Goal: Information Seeking & Learning: Learn about a topic

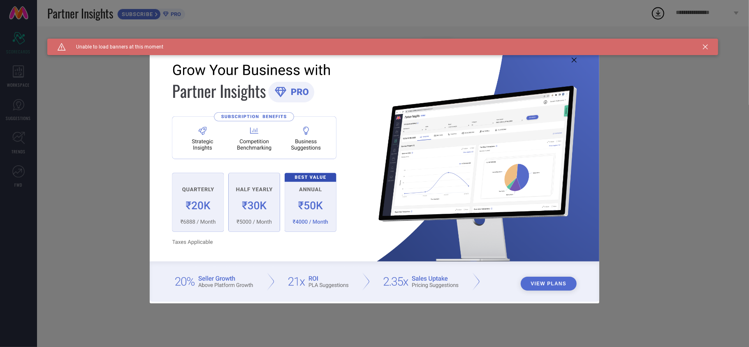
type input "All"
click at [570, 57] on img at bounding box center [375, 173] width 450 height 258
click at [572, 58] on icon at bounding box center [574, 60] width 5 height 5
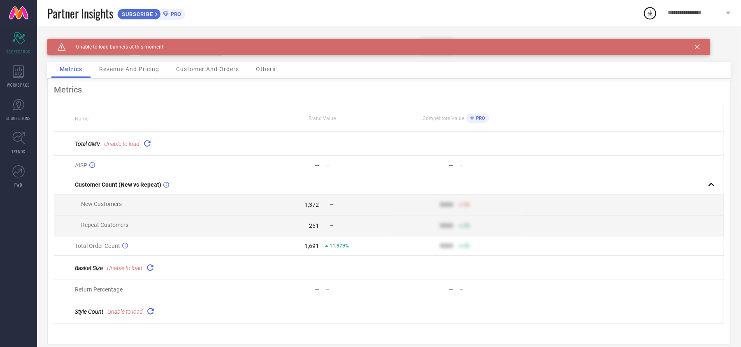
click at [699, 46] on icon at bounding box center [697, 46] width 5 height 5
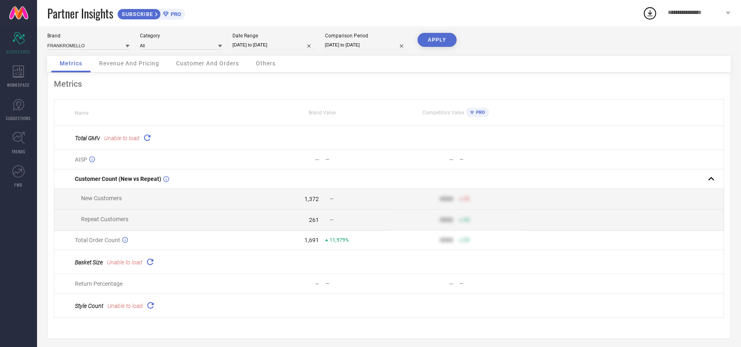
scroll to position [16, 0]
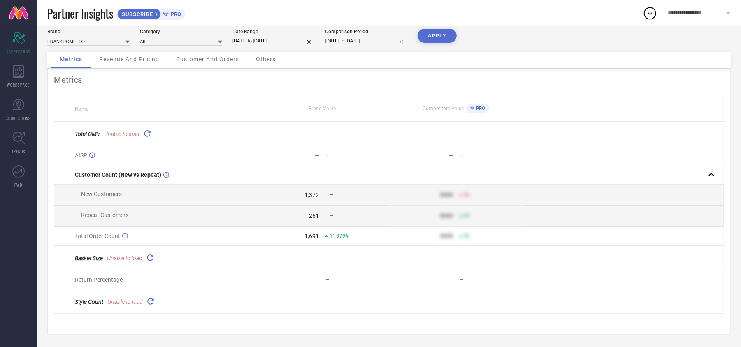
click at [316, 242] on td "1,691 11,979%" at bounding box center [322, 236] width 134 height 19
click at [338, 234] on span "11,979%" at bounding box center [338, 236] width 19 height 6
click at [339, 234] on span "11,979%" at bounding box center [338, 236] width 19 height 6
click at [316, 236] on div "1,691" at bounding box center [311, 236] width 14 height 7
click at [145, 255] on icon at bounding box center [150, 258] width 12 height 12
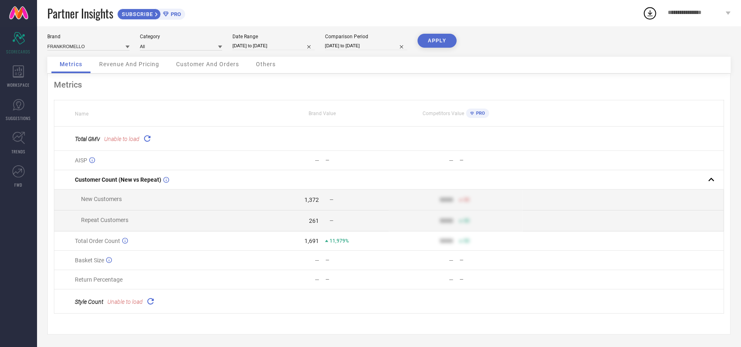
scroll to position [12, 0]
drag, startPoint x: 152, startPoint y: 254, endPoint x: 134, endPoint y: 262, distance: 19.7
click at [134, 262] on div "Basket Size" at bounding box center [165, 260] width 180 height 7
click at [150, 300] on icon at bounding box center [150, 301] width 9 height 9
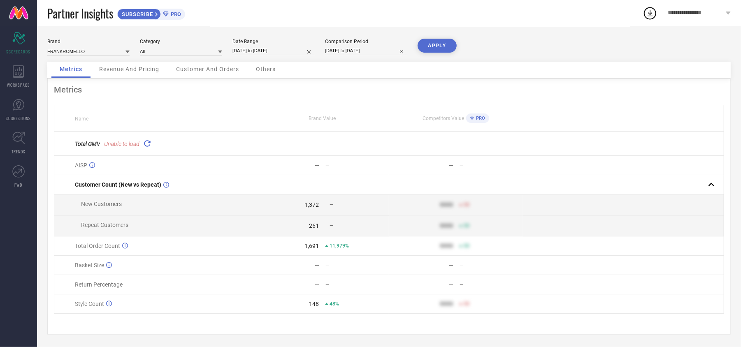
scroll to position [7, 0]
click at [15, 73] on icon at bounding box center [19, 71] width 12 height 12
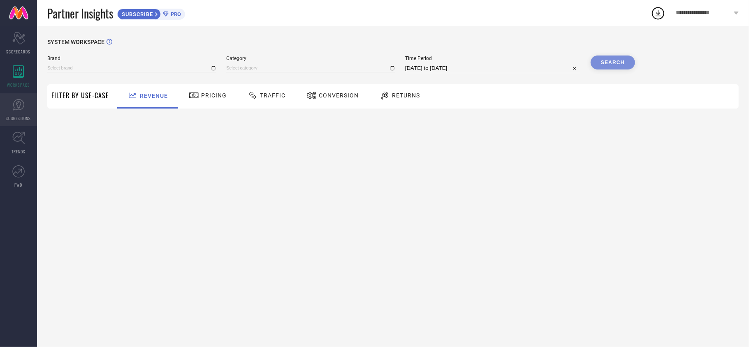
click at [15, 122] on link "SUGGESTIONS" at bounding box center [18, 109] width 37 height 33
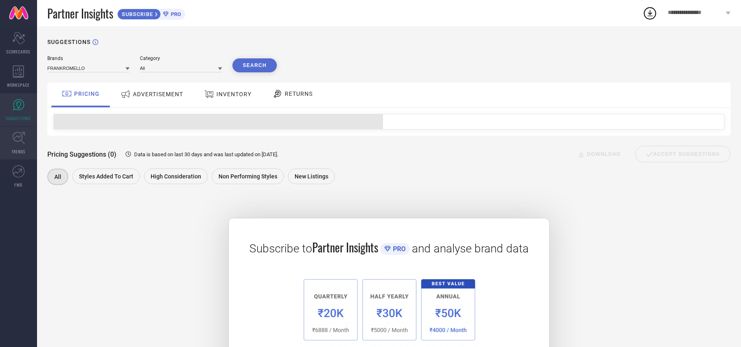
click at [15, 148] on span "TRENDS" at bounding box center [19, 151] width 14 height 6
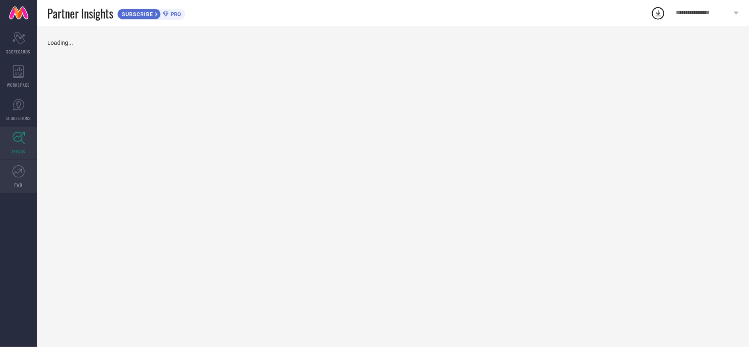
click at [25, 168] on link "FWD" at bounding box center [18, 176] width 37 height 33
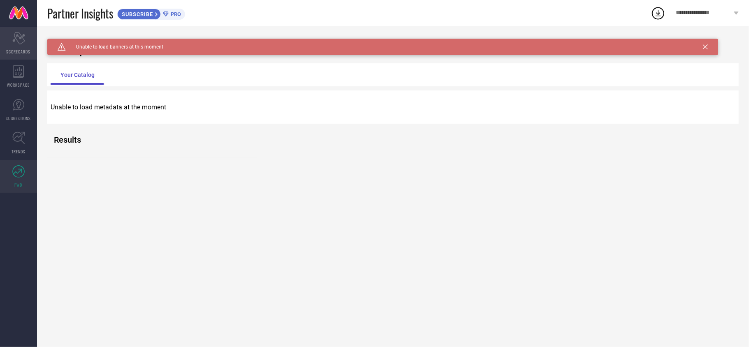
click at [20, 39] on icon "Scorecard" at bounding box center [18, 38] width 13 height 12
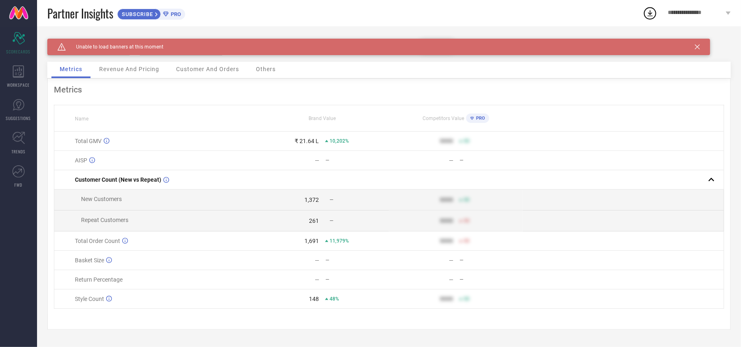
scroll to position [3, 0]
drag, startPoint x: 221, startPoint y: 137, endPoint x: 139, endPoint y: 71, distance: 105.6
click at [219, 132] on td "Total GMV" at bounding box center [154, 141] width 201 height 19
click at [134, 68] on span "Revenue And Pricing" at bounding box center [129, 69] width 60 height 7
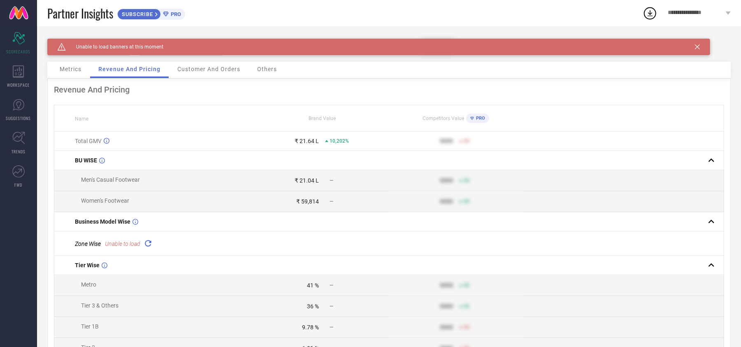
click at [690, 45] on div "Caution Created with Sketch. Unable to load banners at this moment" at bounding box center [378, 47] width 663 height 16
click at [696, 44] on icon at bounding box center [697, 46] width 5 height 5
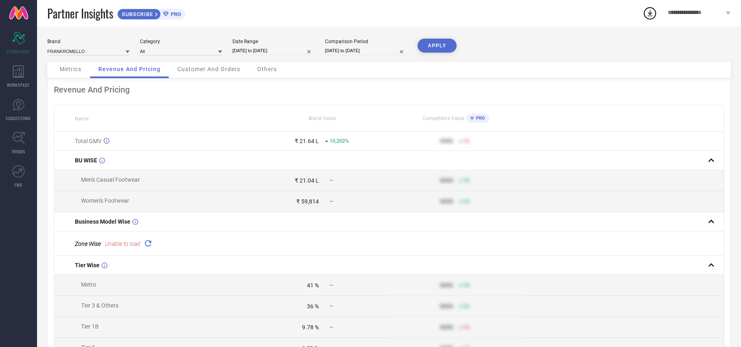
click at [61, 71] on span "Metrics" at bounding box center [71, 69] width 22 height 7
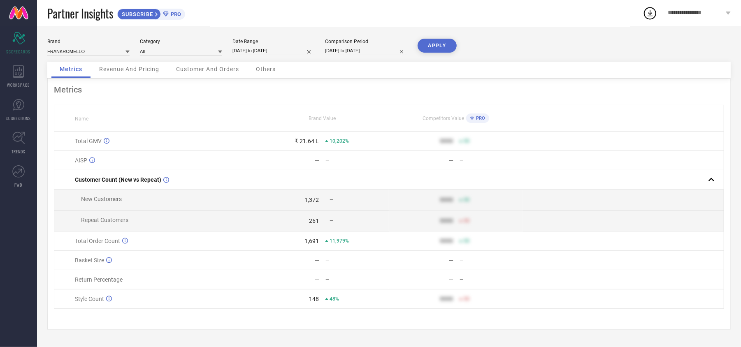
scroll to position [3, 0]
click at [142, 69] on span "Revenue And Pricing" at bounding box center [129, 69] width 60 height 7
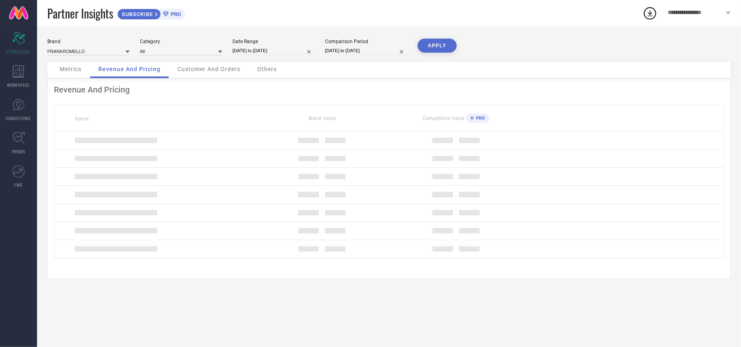
scroll to position [0, 0]
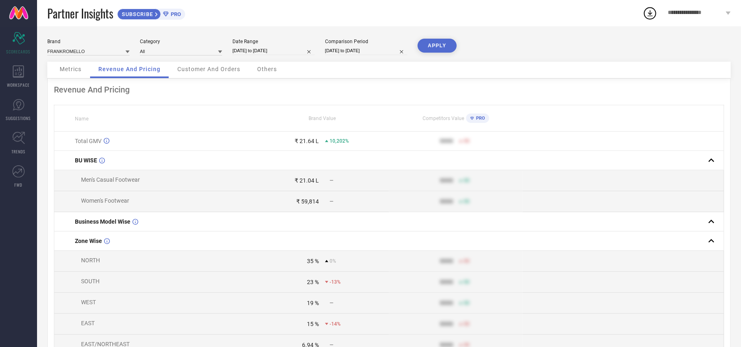
click at [209, 74] on div "Customer And Orders" at bounding box center [208, 70] width 79 height 16
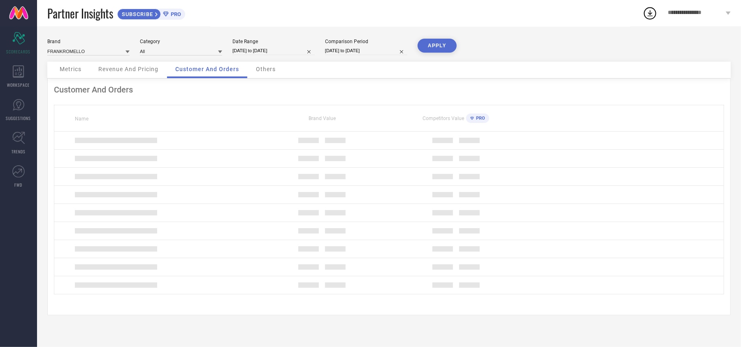
click at [209, 74] on div "Customer And Orders" at bounding box center [207, 70] width 80 height 16
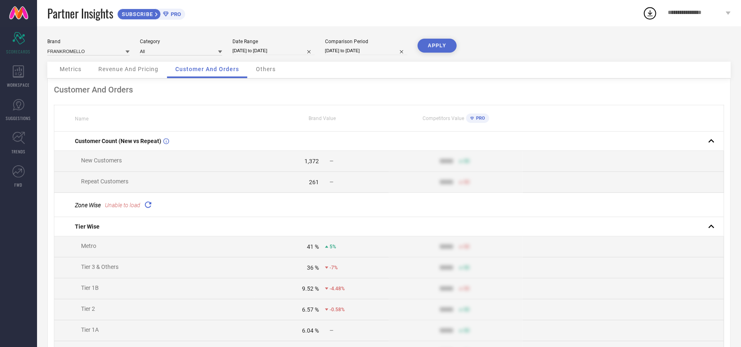
click at [267, 76] on div "Others" at bounding box center [266, 70] width 36 height 16
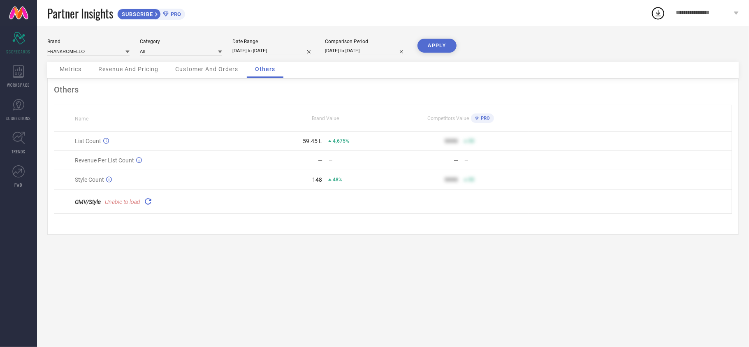
click at [86, 73] on div "Metrics" at bounding box center [70, 70] width 38 height 16
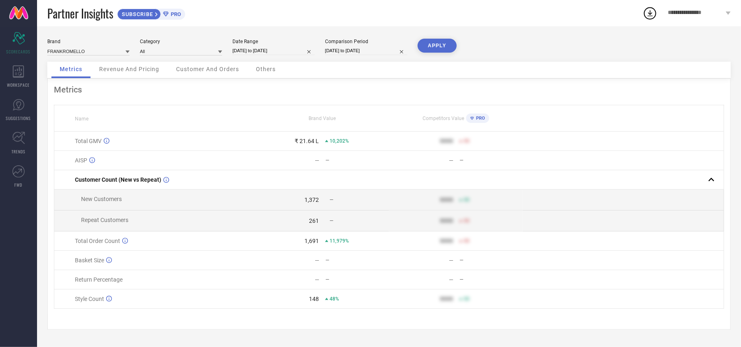
scroll to position [3, 0]
click at [130, 74] on div "Revenue And Pricing" at bounding box center [129, 70] width 77 height 16
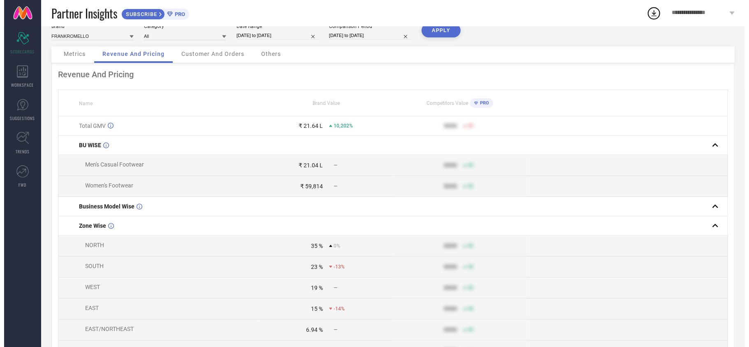
scroll to position [0, 0]
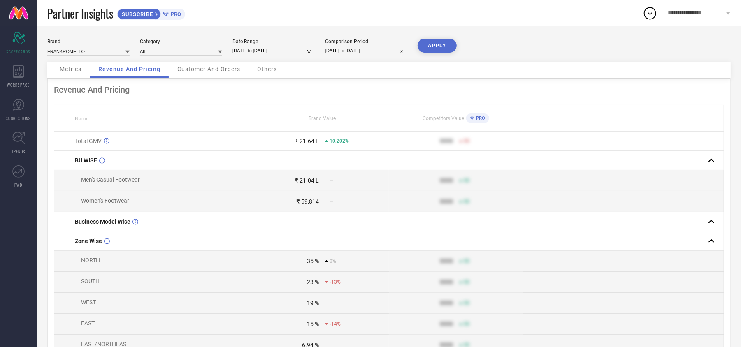
click at [186, 67] on span "Customer And Orders" at bounding box center [208, 69] width 63 height 7
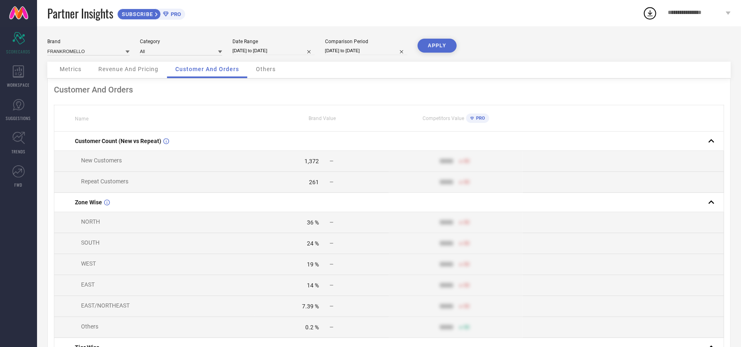
click at [270, 72] on span "Others" at bounding box center [266, 69] width 20 height 7
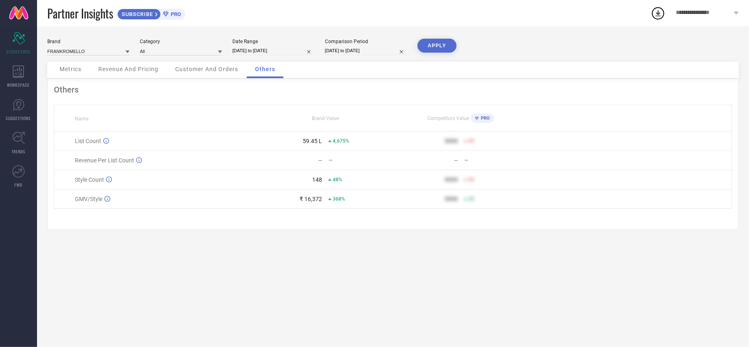
click at [86, 70] on div "Metrics" at bounding box center [70, 70] width 38 height 16
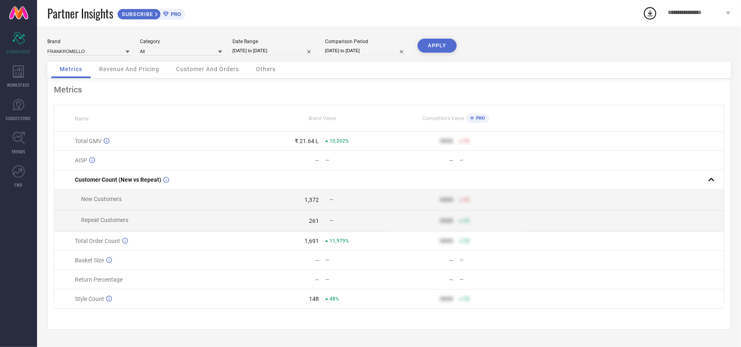
click at [118, 71] on span "Revenue And Pricing" at bounding box center [129, 69] width 60 height 7
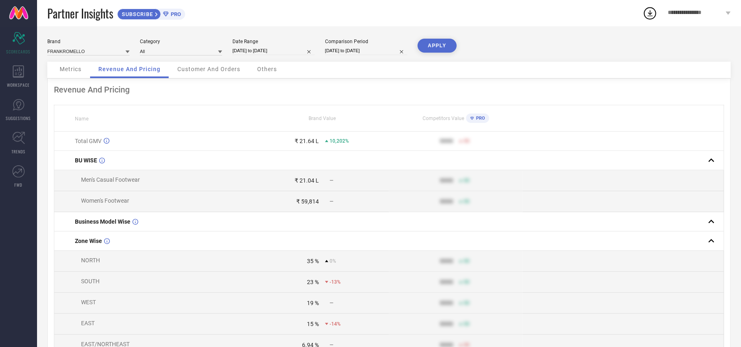
click at [187, 69] on span "Customer And Orders" at bounding box center [208, 69] width 63 height 7
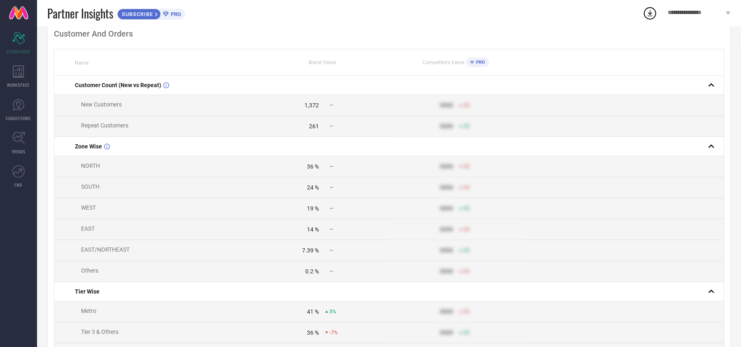
scroll to position [29, 0]
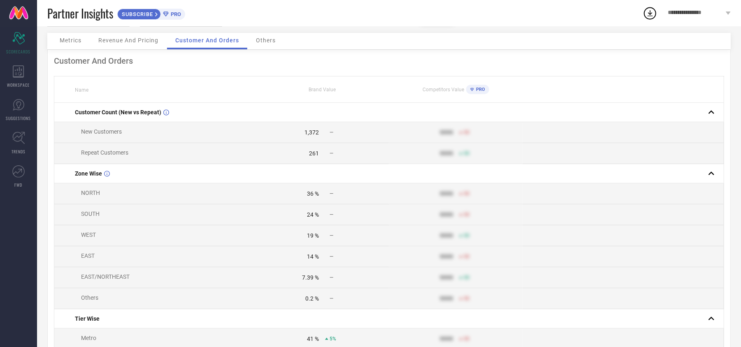
click at [77, 43] on span "Metrics" at bounding box center [71, 40] width 22 height 7
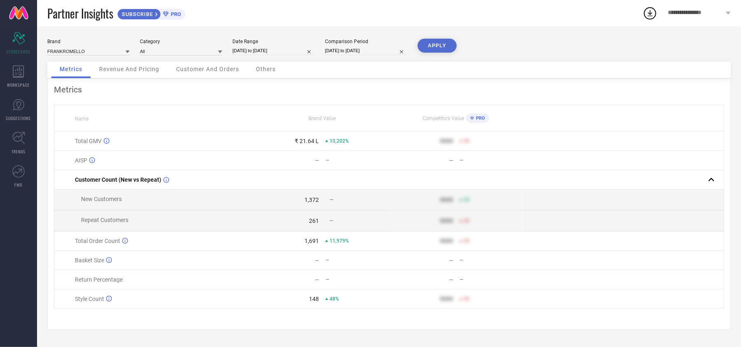
scroll to position [3, 0]
click at [325, 139] on icon at bounding box center [326, 140] width 3 height 3
click at [329, 139] on span "10,202%" at bounding box center [338, 141] width 19 height 6
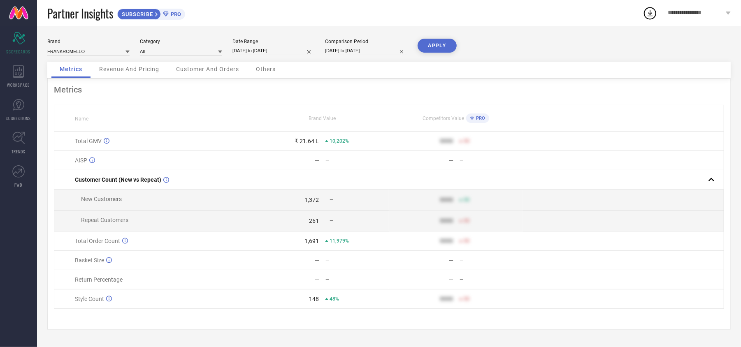
click at [328, 139] on icon at bounding box center [326, 140] width 3 height 3
click at [130, 66] on span "Revenue And Pricing" at bounding box center [129, 69] width 60 height 7
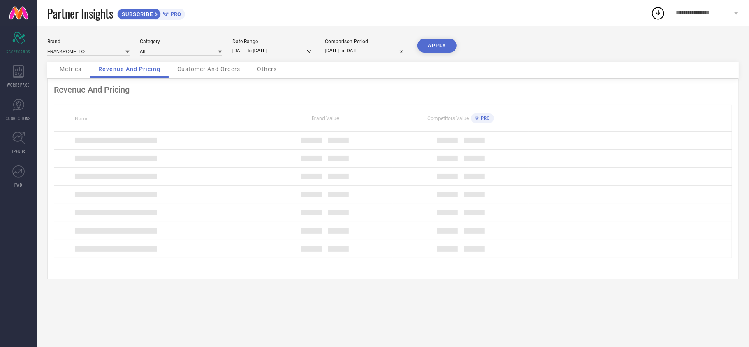
click at [63, 71] on span "Metrics" at bounding box center [71, 69] width 22 height 7
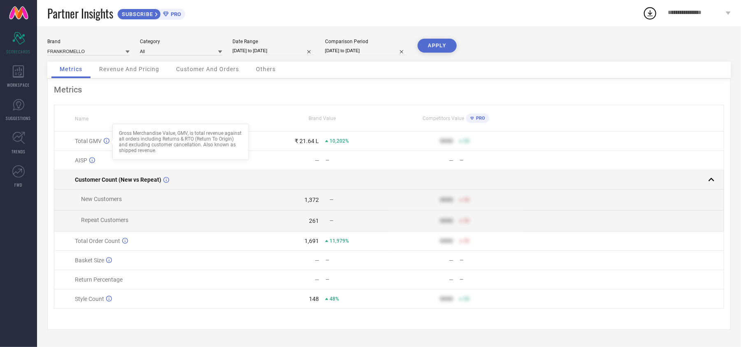
scroll to position [3, 0]
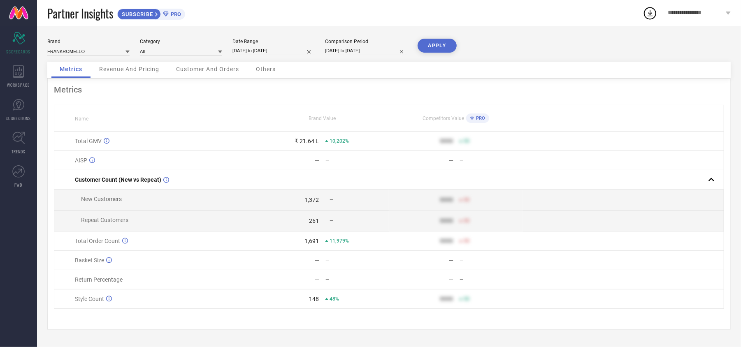
click at [142, 66] on span "Revenue And Pricing" at bounding box center [129, 69] width 60 height 7
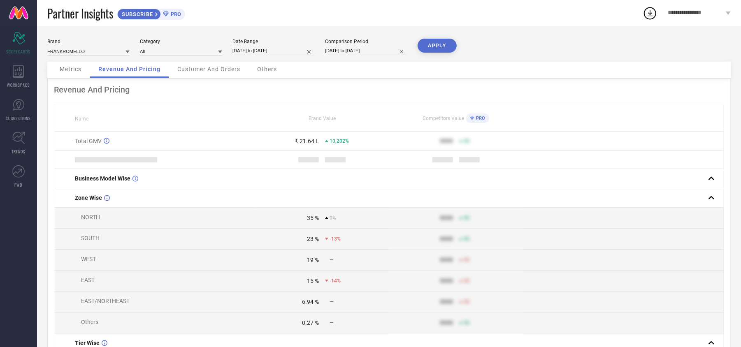
click at [226, 70] on span "Customer And Orders" at bounding box center [208, 69] width 63 height 7
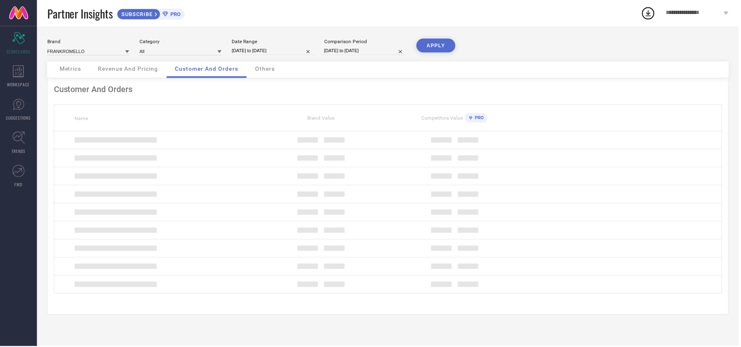
click at [253, 70] on div "Others" at bounding box center [266, 70] width 36 height 16
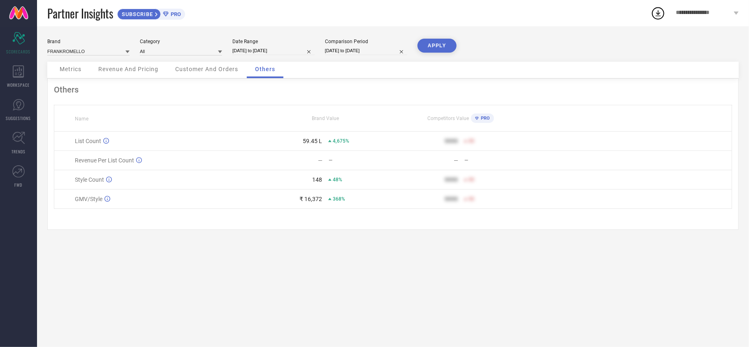
click at [78, 65] on div "Metrics" at bounding box center [70, 70] width 38 height 16
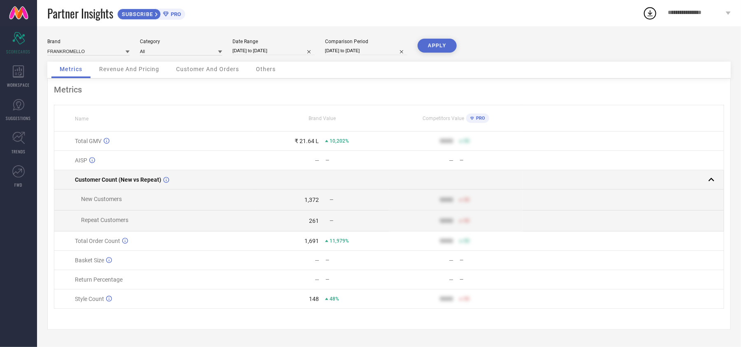
scroll to position [3, 0]
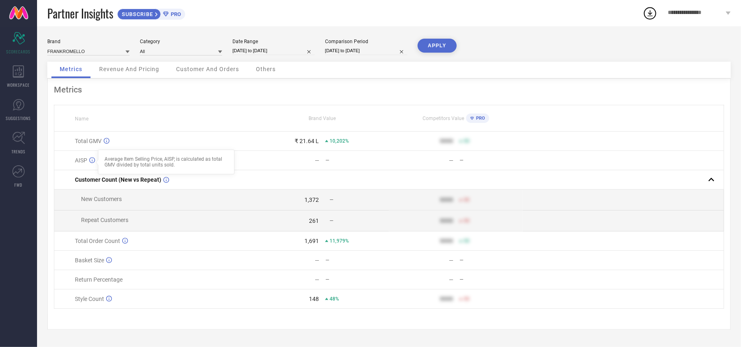
click at [90, 160] on icon at bounding box center [92, 161] width 6 height 6
click at [132, 66] on span "Revenue And Pricing" at bounding box center [129, 69] width 60 height 7
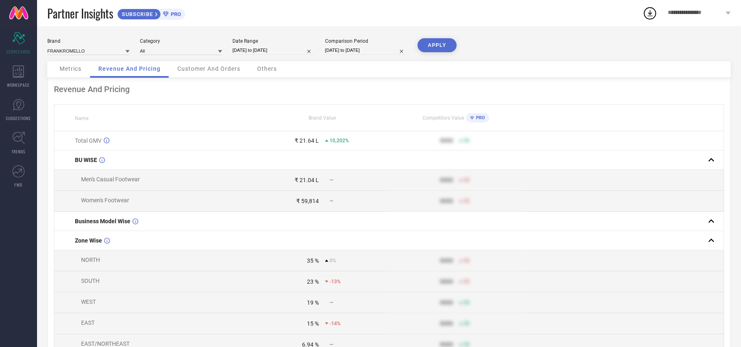
scroll to position [0, 0]
click at [205, 75] on div "Customer And Orders" at bounding box center [208, 70] width 79 height 16
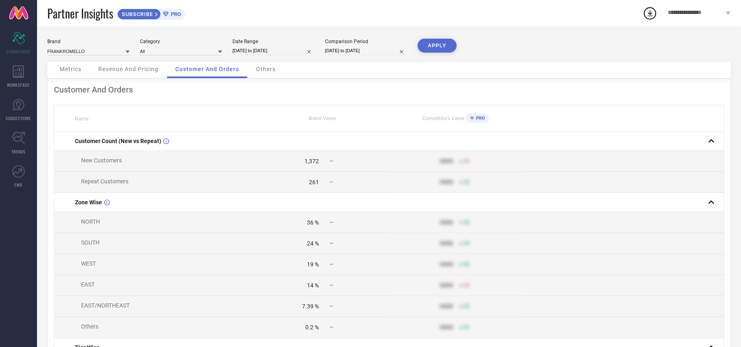
click at [269, 68] on span "Others" at bounding box center [266, 69] width 20 height 7
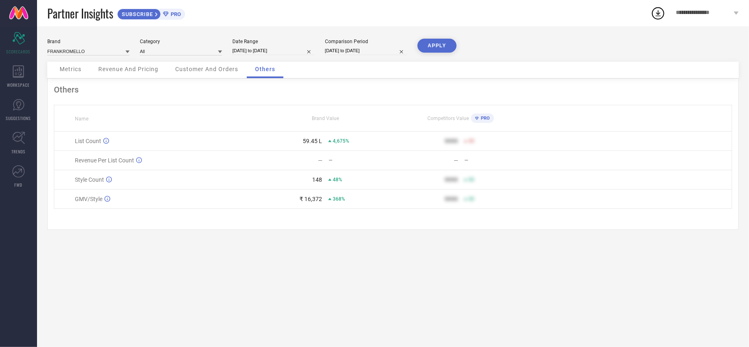
click at [83, 76] on div "Metrics" at bounding box center [70, 70] width 38 height 16
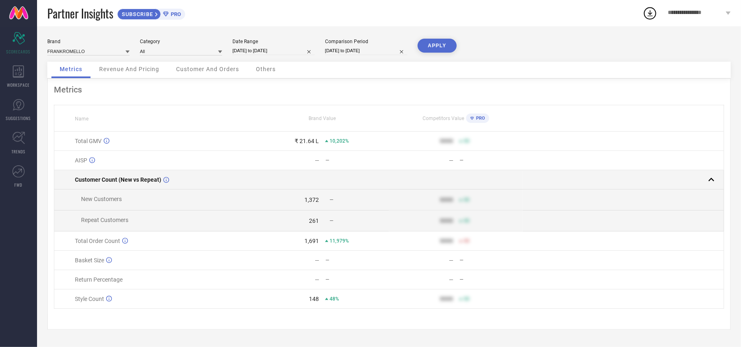
scroll to position [3, 0]
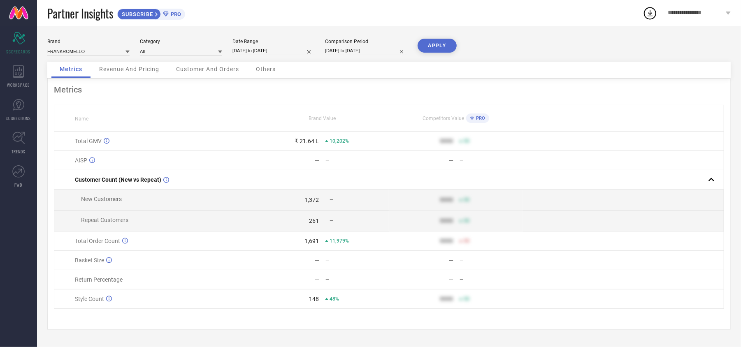
click at [119, 66] on span "Revenue And Pricing" at bounding box center [129, 69] width 60 height 7
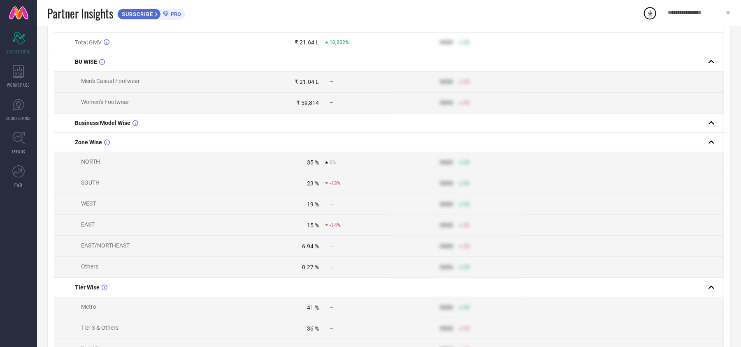
scroll to position [44, 0]
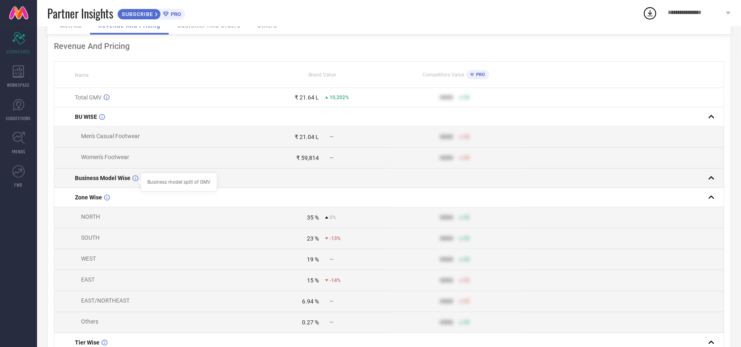
click at [138, 182] on div at bounding box center [140, 182] width 7 height 7
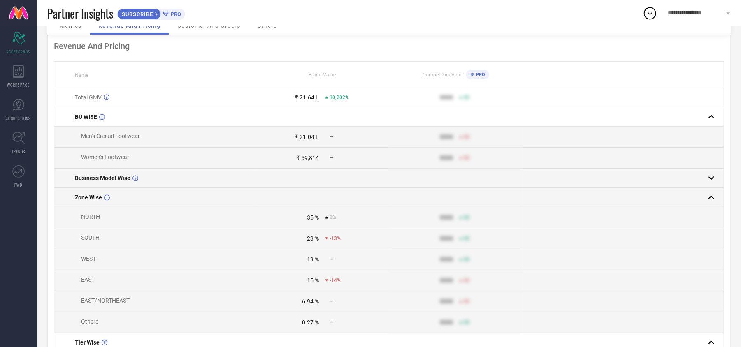
click at [103, 200] on div "Zone Wise" at bounding box center [165, 197] width 180 height 7
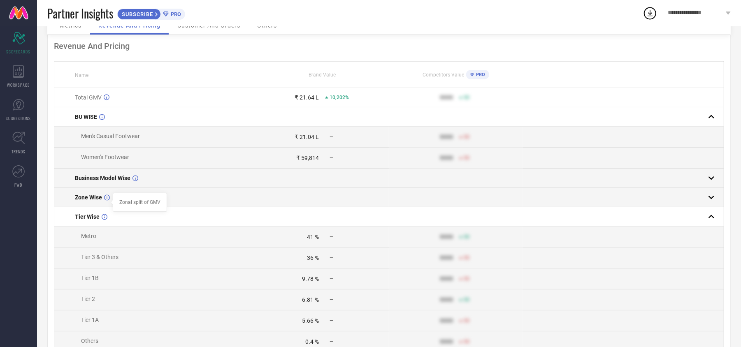
click at [109, 202] on div at bounding box center [112, 202] width 7 height 7
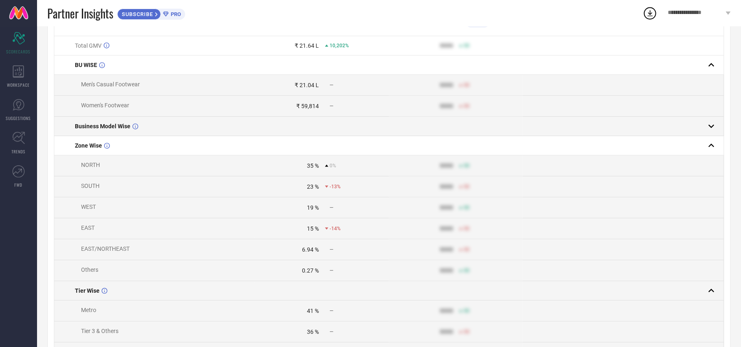
scroll to position [153, 0]
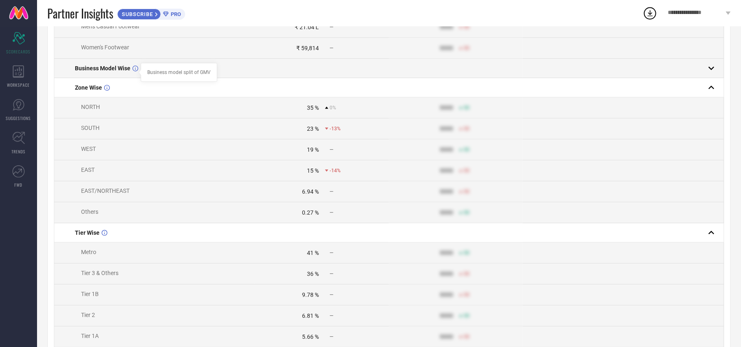
click at [137, 75] on div at bounding box center [140, 72] width 7 height 7
click at [135, 71] on icon at bounding box center [135, 68] width 6 height 6
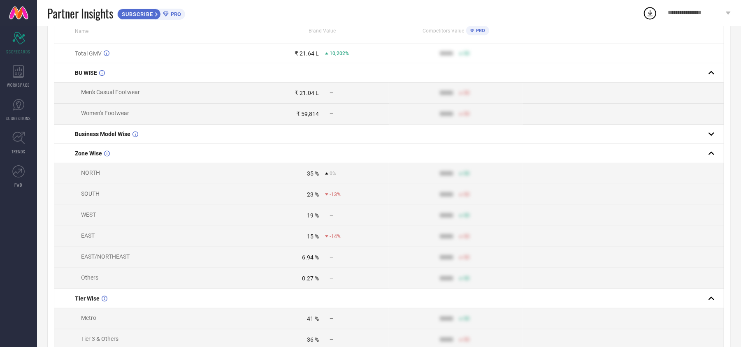
scroll to position [0, 0]
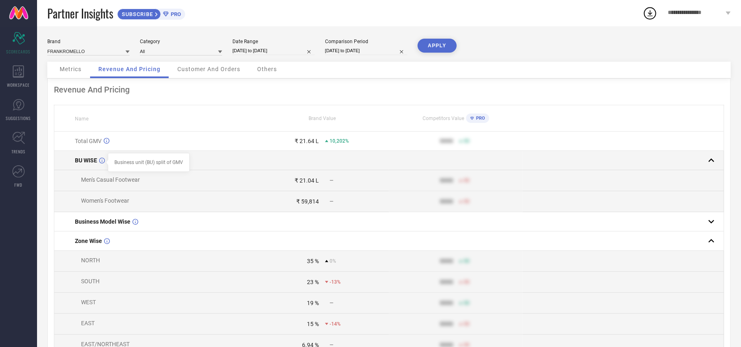
click at [102, 160] on icon at bounding box center [102, 161] width 6 height 6
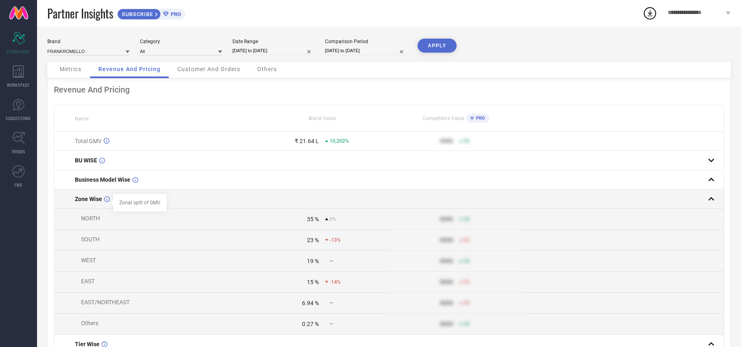
click at [107, 202] on icon at bounding box center [107, 199] width 6 height 6
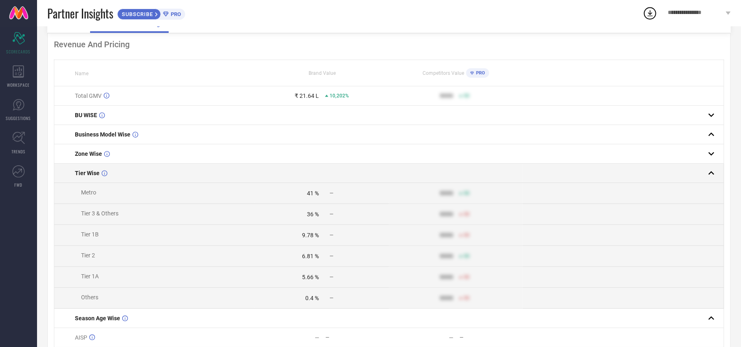
scroll to position [90, 0]
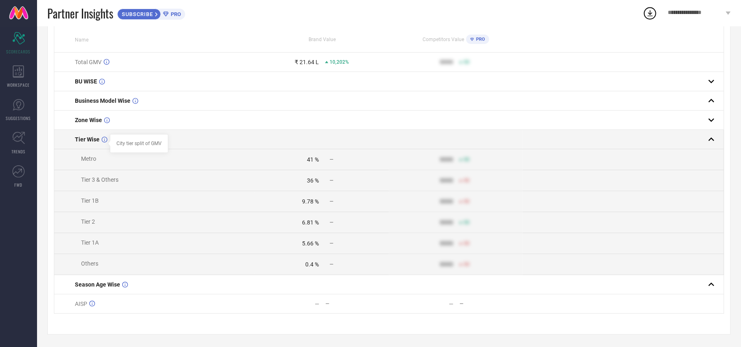
click at [103, 137] on icon at bounding box center [105, 140] width 6 height 6
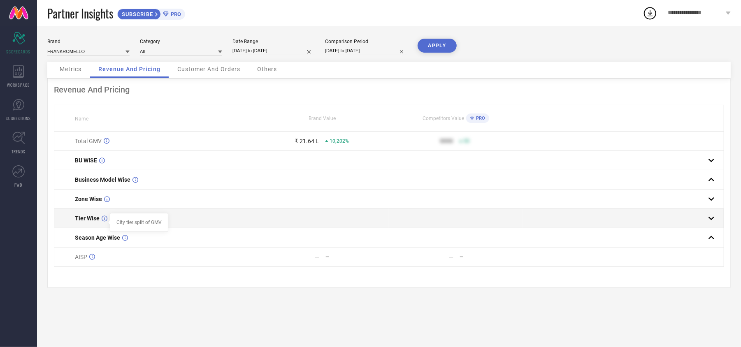
scroll to position [0, 0]
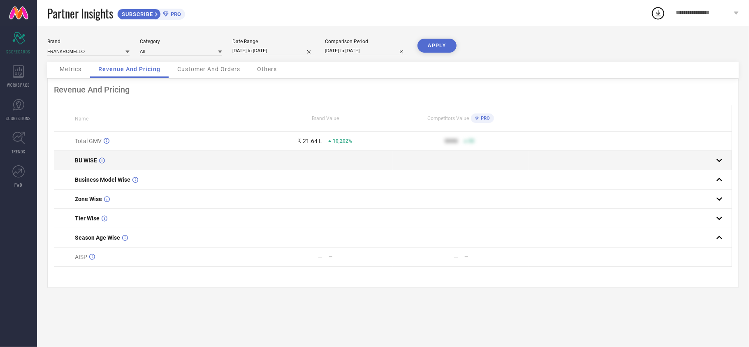
click at [106, 164] on div "BU WISE" at bounding box center [166, 160] width 182 height 7
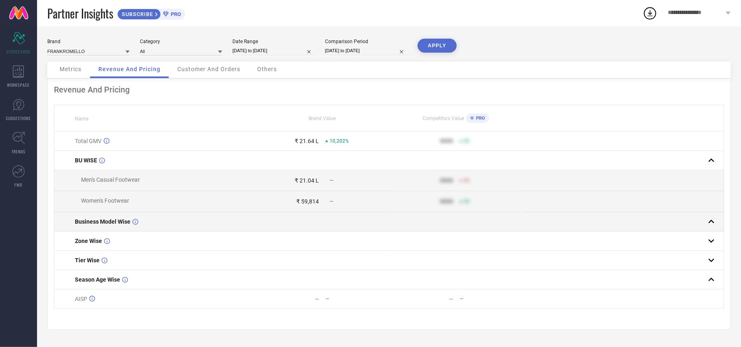
click at [137, 225] on div "Business Model Wise" at bounding box center [165, 221] width 180 height 7
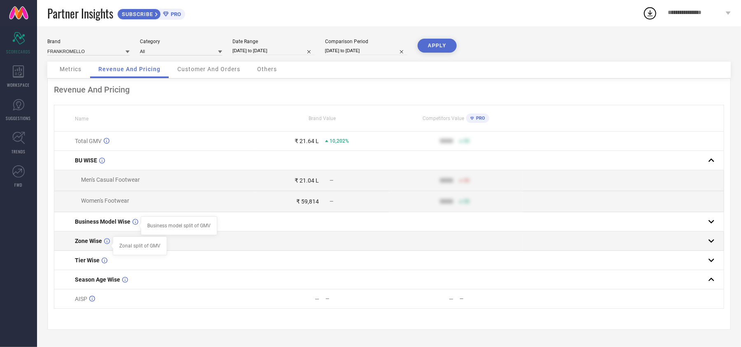
click at [105, 251] on td "Zone Wise Zonal split of GMV" at bounding box center [154, 241] width 201 height 19
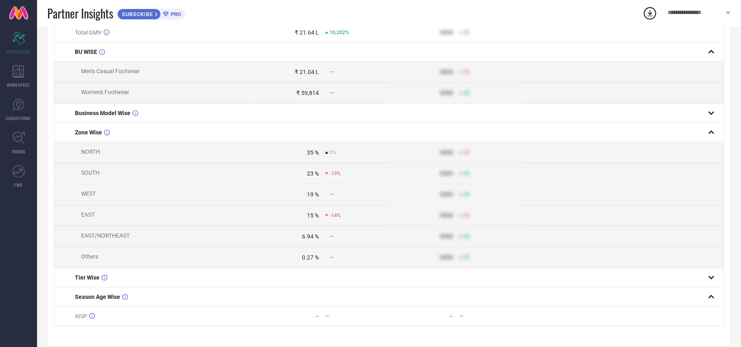
scroll to position [109, 0]
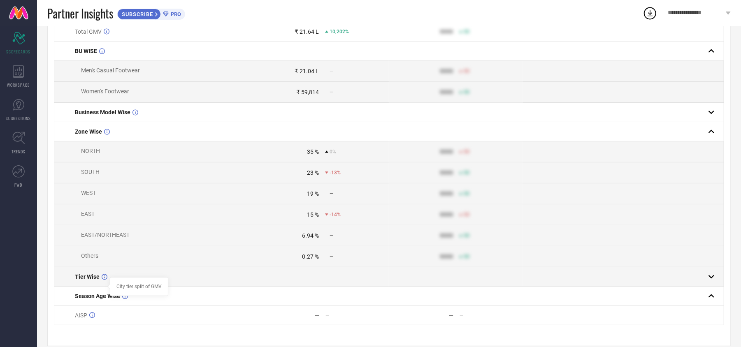
click at [102, 280] on icon at bounding box center [105, 277] width 6 height 6
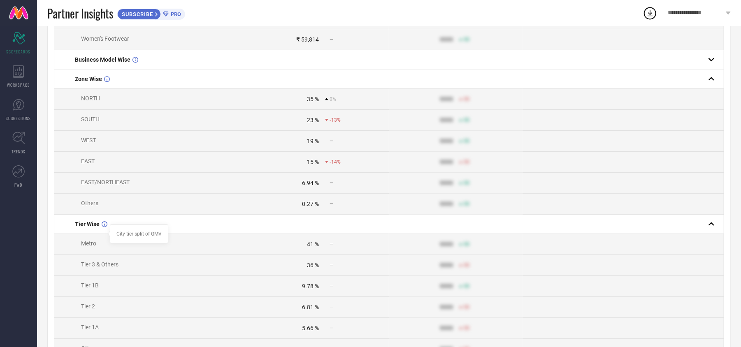
scroll to position [263, 0]
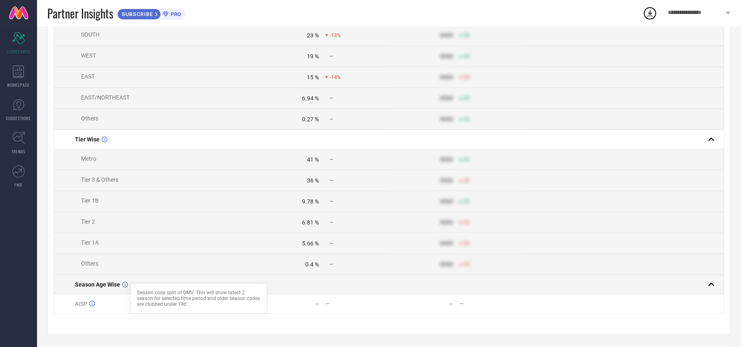
click at [123, 288] on td "Season Age Wise Season code split of GMV. This will show latest 2 season for se…" at bounding box center [154, 284] width 201 height 19
click at [125, 286] on div "Season Age Wise" at bounding box center [165, 284] width 180 height 7
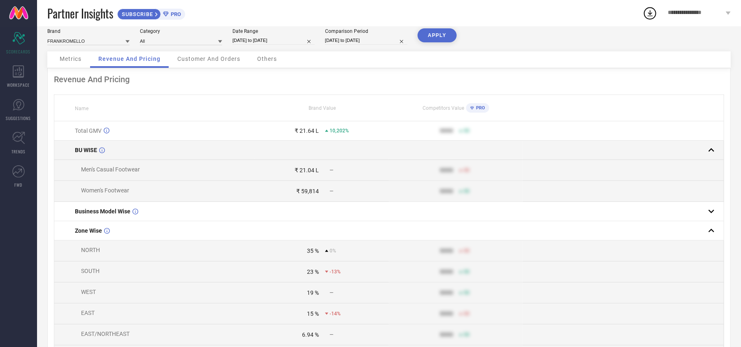
scroll to position [0, 0]
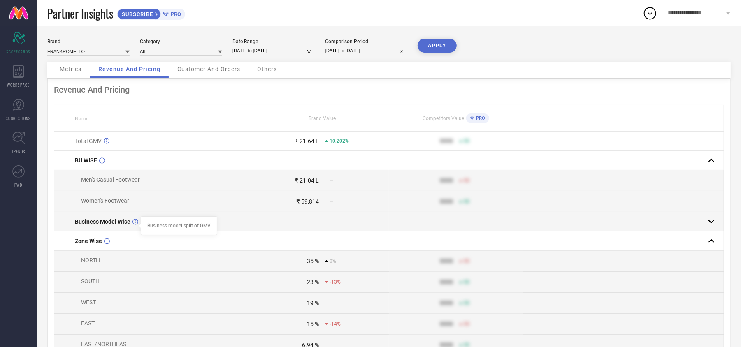
click at [134, 225] on icon at bounding box center [135, 222] width 6 height 6
click at [132, 225] on icon at bounding box center [135, 222] width 6 height 6
click at [134, 225] on icon at bounding box center [135, 222] width 6 height 6
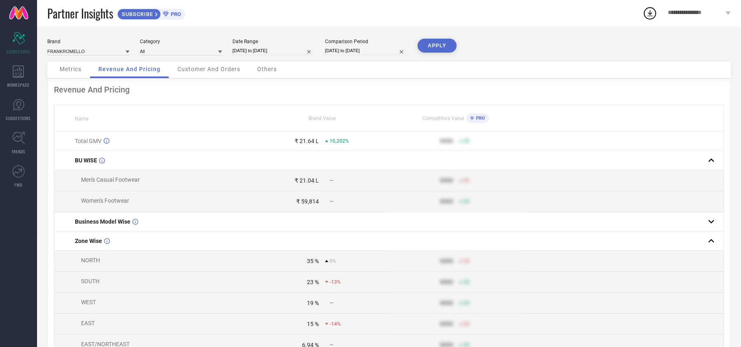
click at [209, 77] on div "Customer And Orders" at bounding box center [208, 70] width 79 height 16
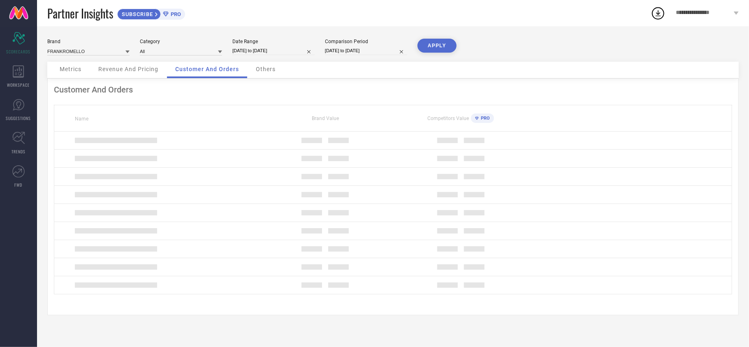
click at [266, 76] on div "Others" at bounding box center [266, 70] width 36 height 16
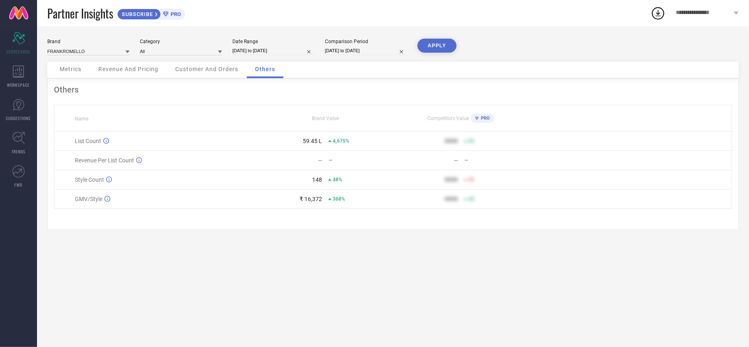
click at [71, 76] on div "Metrics" at bounding box center [70, 70] width 38 height 16
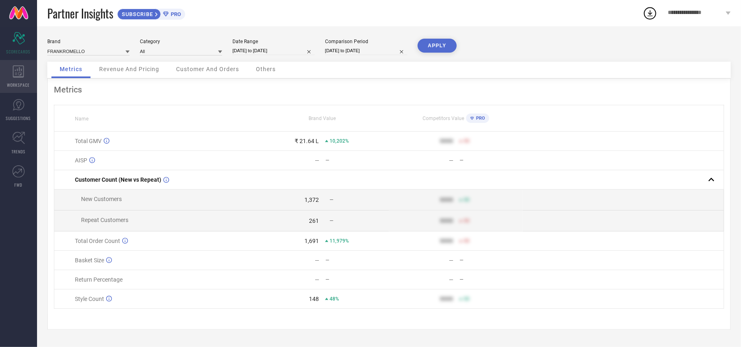
click at [14, 68] on icon at bounding box center [19, 71] width 12 height 12
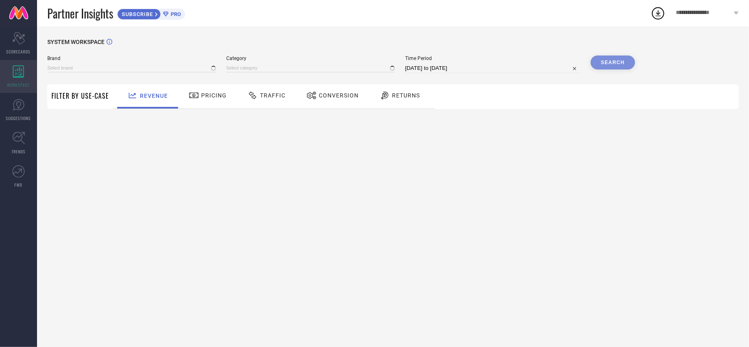
type input "FRANKROMELLO"
type input "All"
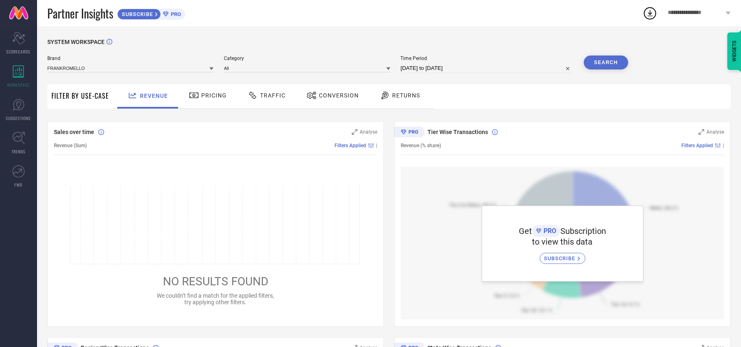
click at [213, 97] on span "Pricing" at bounding box center [214, 95] width 26 height 7
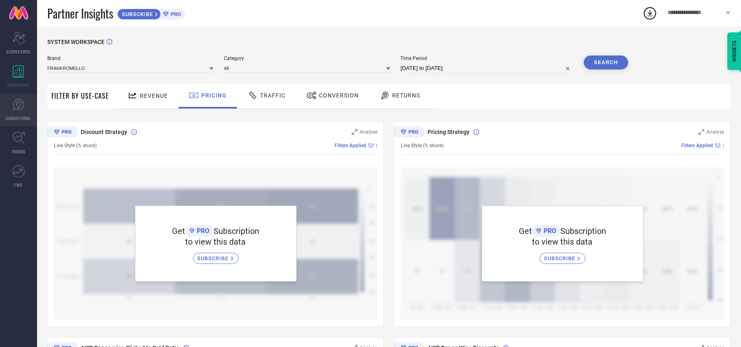
click at [10, 113] on link "SUGGESTIONS" at bounding box center [18, 109] width 37 height 33
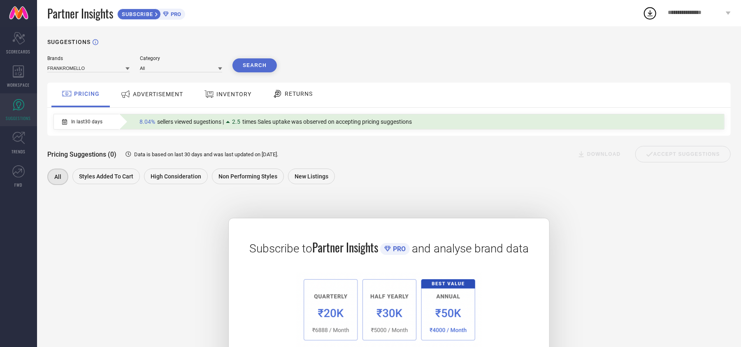
click at [165, 91] on div "ADVERTISEMENT" at bounding box center [151, 94] width 67 height 15
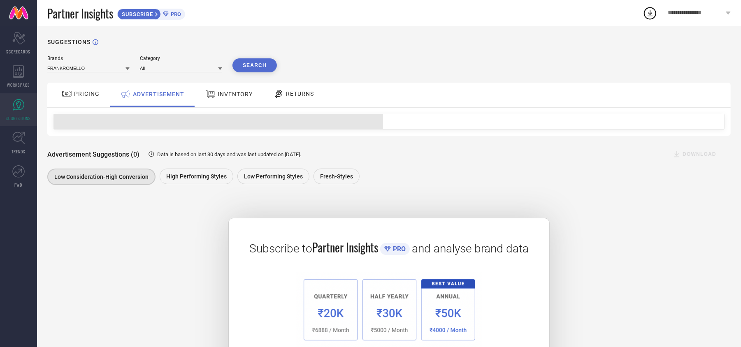
click at [244, 94] on span "INVENTORY" at bounding box center [235, 94] width 35 height 7
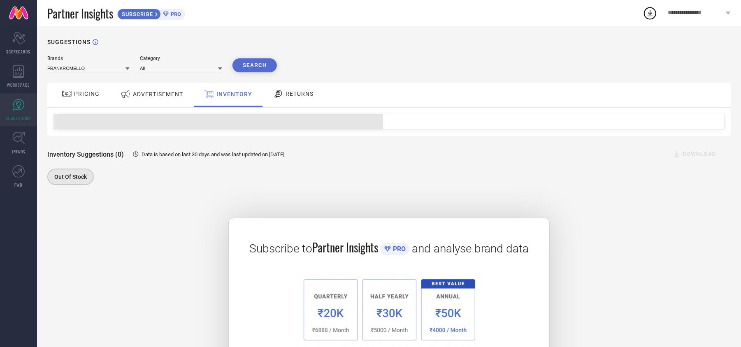
click at [318, 95] on div "RETURNS" at bounding box center [293, 95] width 61 height 25
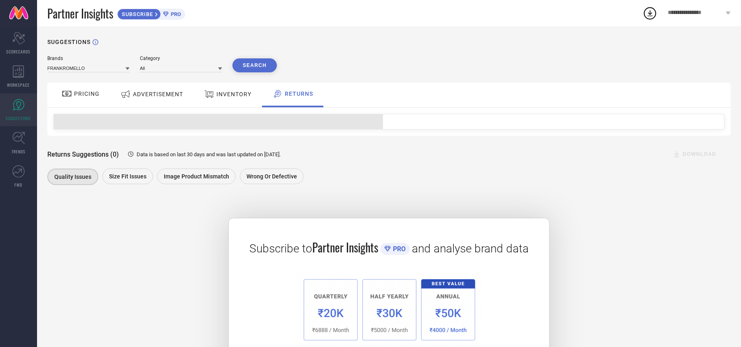
click at [78, 91] on span "PRICING" at bounding box center [87, 93] width 26 height 7
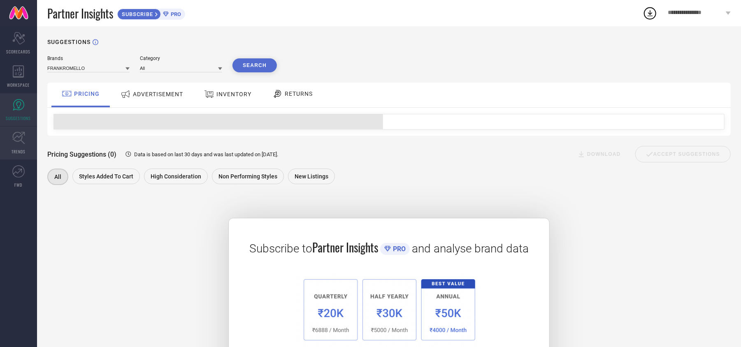
click at [24, 142] on icon at bounding box center [18, 138] width 13 height 13
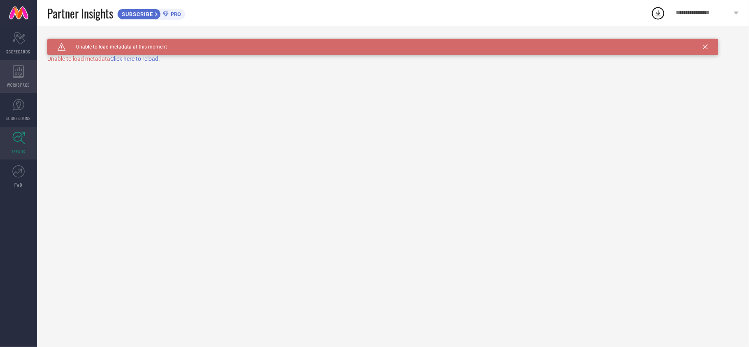
click at [22, 65] on div "WORKSPACE" at bounding box center [18, 76] width 37 height 33
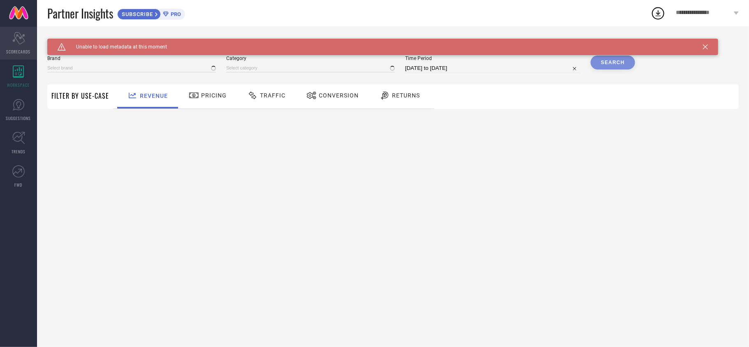
type input "FRANKROMELLO"
type input "All"
click at [26, 48] on div "Scorecard SCORECARDS" at bounding box center [18, 43] width 37 height 33
